Goal: Task Accomplishment & Management: Manage account settings

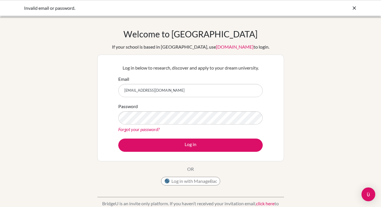
scroll to position [10, 0]
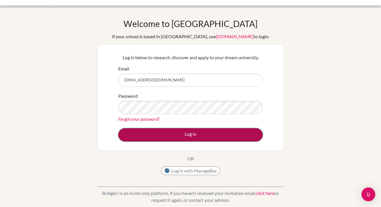
click at [194, 137] on button "Log in" at bounding box center [190, 134] width 144 height 13
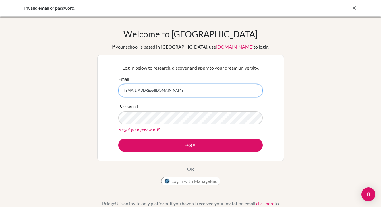
drag, startPoint x: 181, startPoint y: 91, endPoint x: 105, endPoint y: 88, distance: 75.9
click at [105, 88] on div "Log in below to research, discover and apply to your dream university. Email [E…" at bounding box center [190, 108] width 187 height 107
paste input "[EMAIL_ADDRESS][DOMAIN_NAME]"
type input "[EMAIL_ADDRESS][DOMAIN_NAME]"
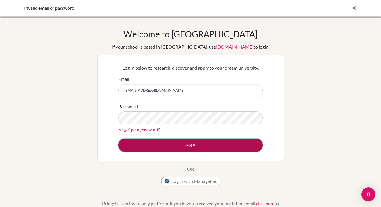
click at [141, 147] on button "Log in" at bounding box center [190, 144] width 144 height 13
